Goal: Check status

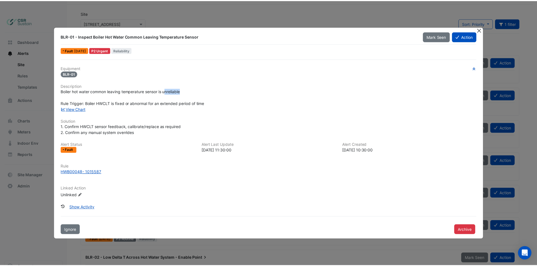
scroll to position [28, 0]
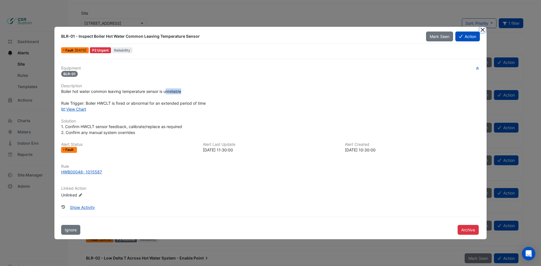
click at [481, 28] on button "Close" at bounding box center [483, 30] width 6 height 6
